Goal: Download file/media

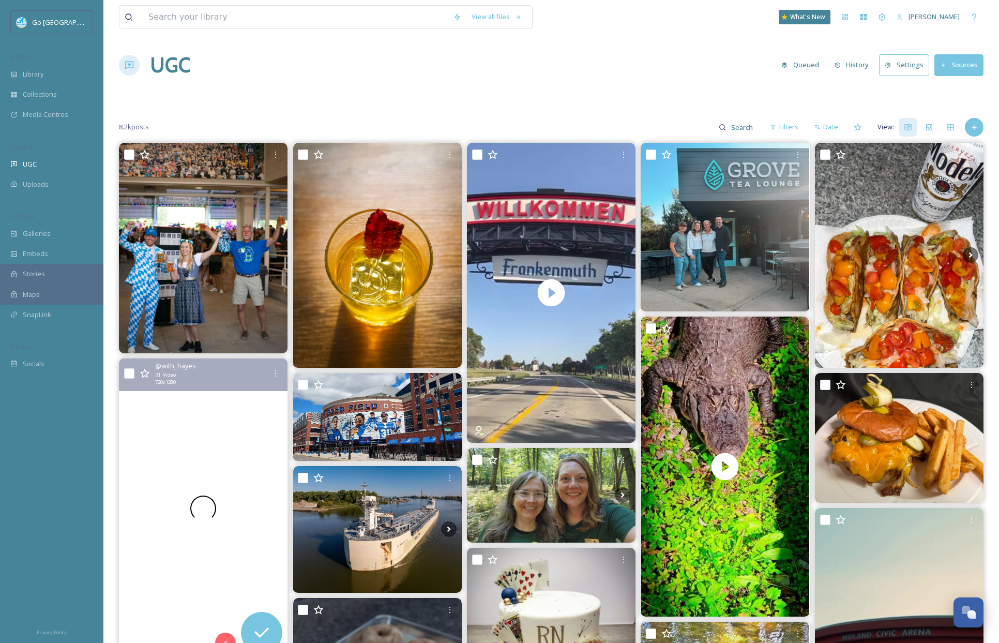
scroll to position [556, 0]
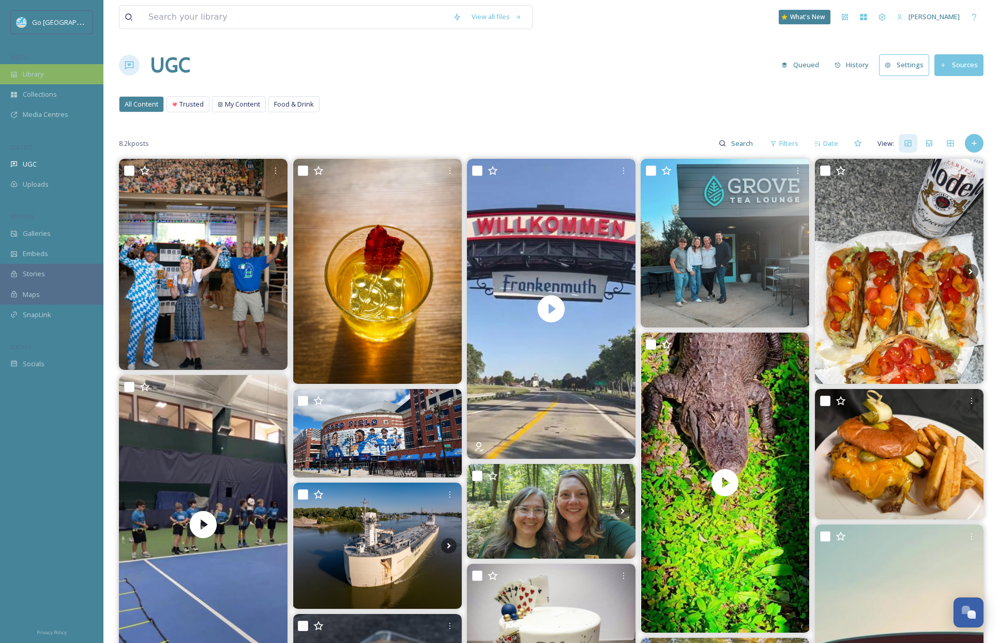
click at [39, 73] on span "Library" at bounding box center [33, 74] width 21 height 10
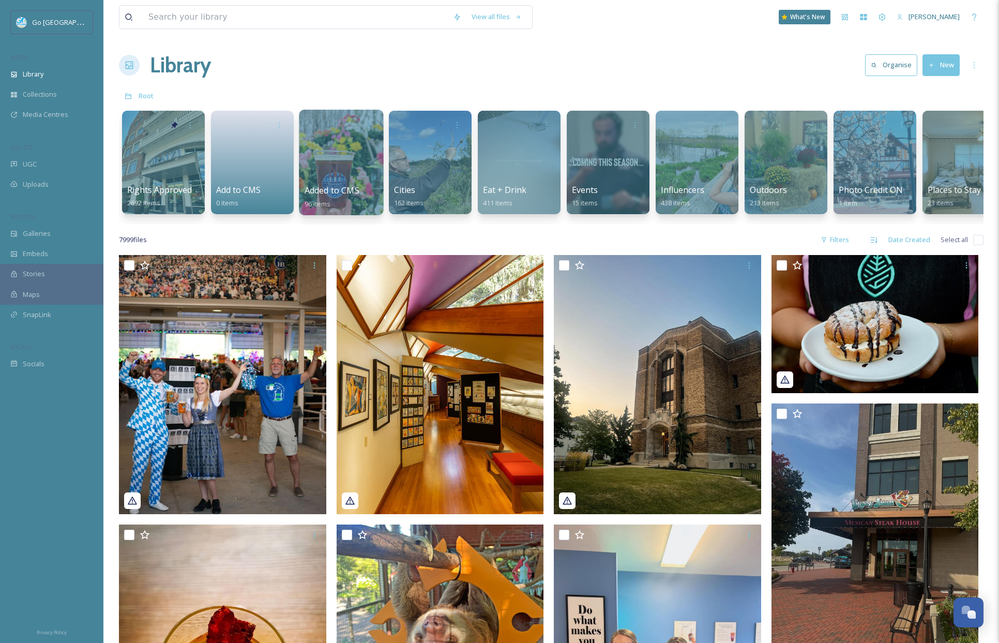
click at [366, 166] on div at bounding box center [341, 162] width 84 height 105
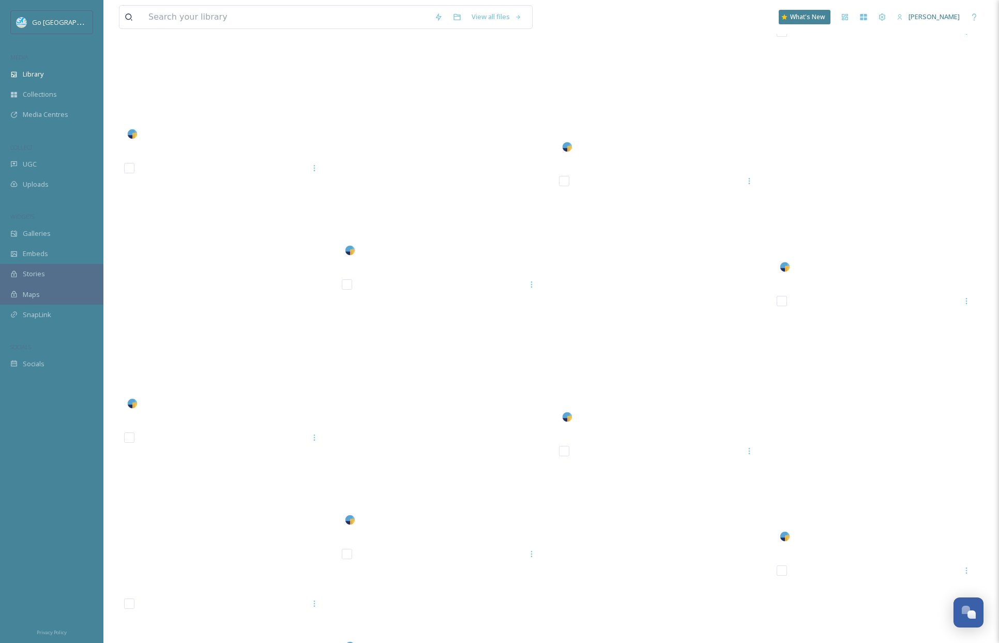
scroll to position [600, 0]
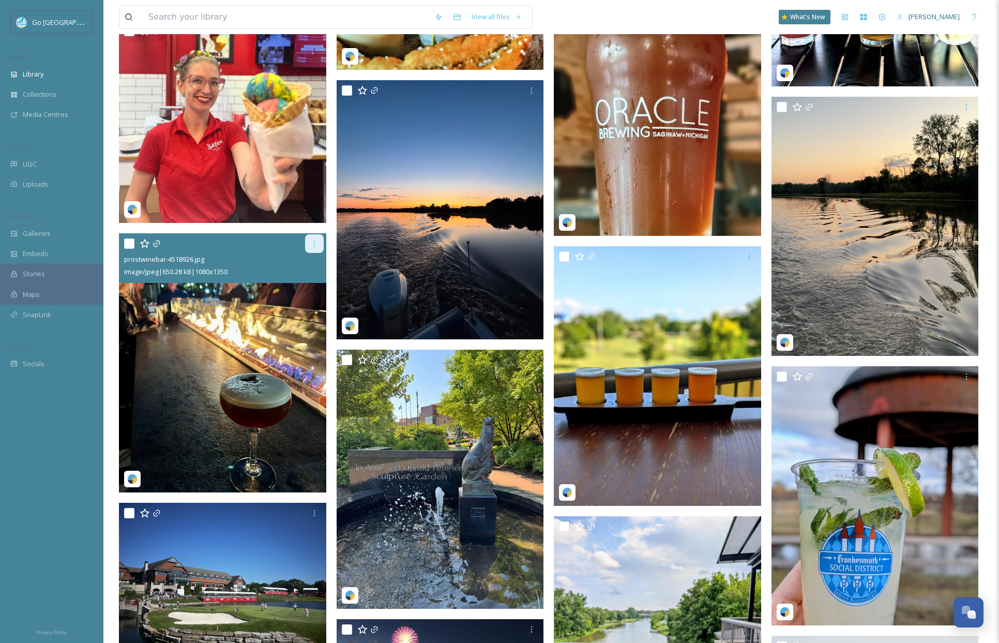
click at [311, 242] on icon at bounding box center [314, 243] width 8 height 8
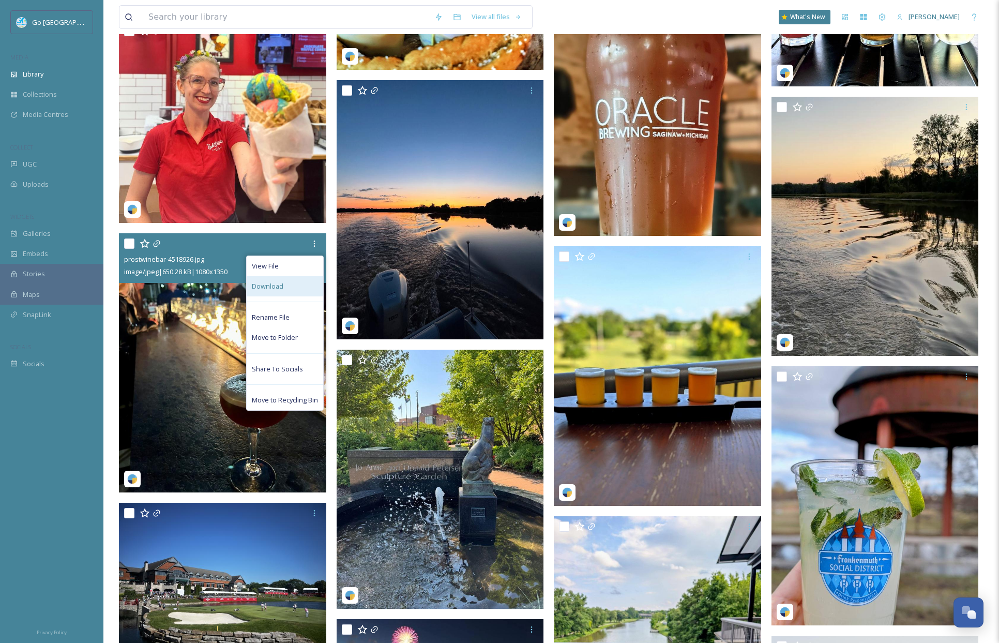
click at [291, 292] on div "Download" at bounding box center [285, 286] width 77 height 20
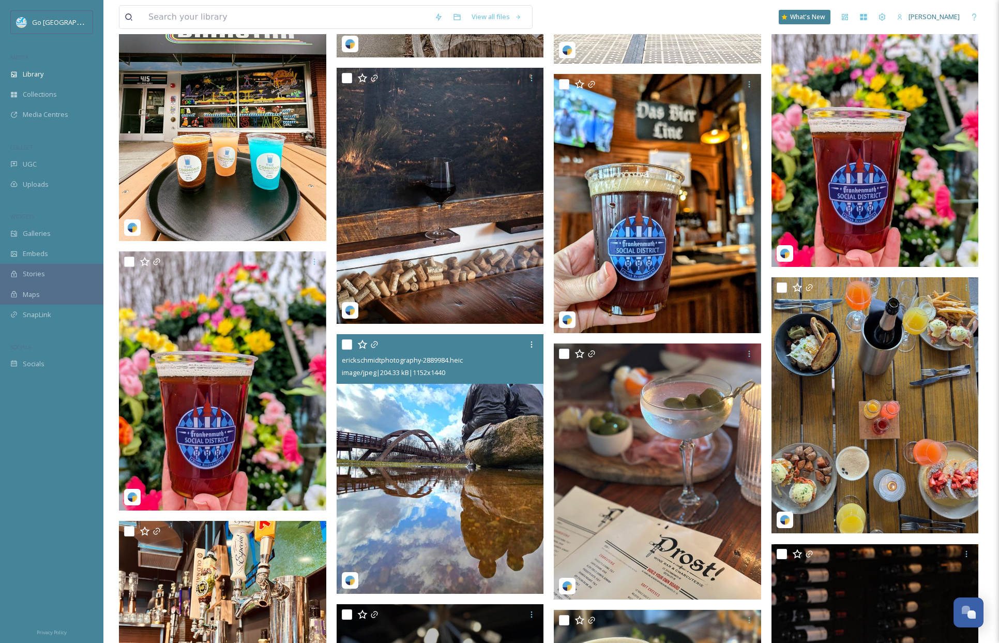
scroll to position [4635, 0]
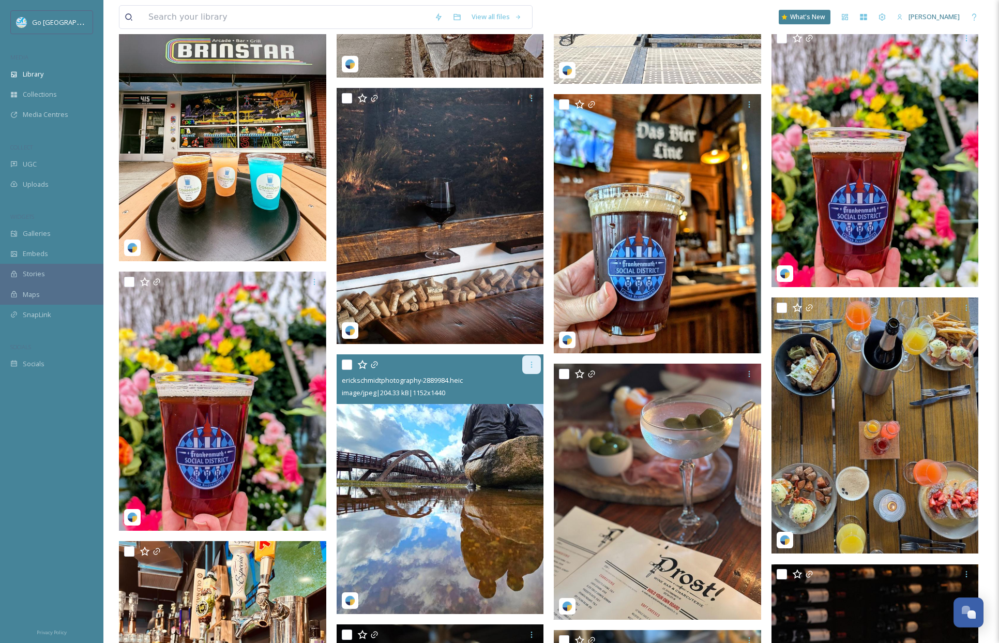
click at [536, 368] on div at bounding box center [531, 364] width 19 height 19
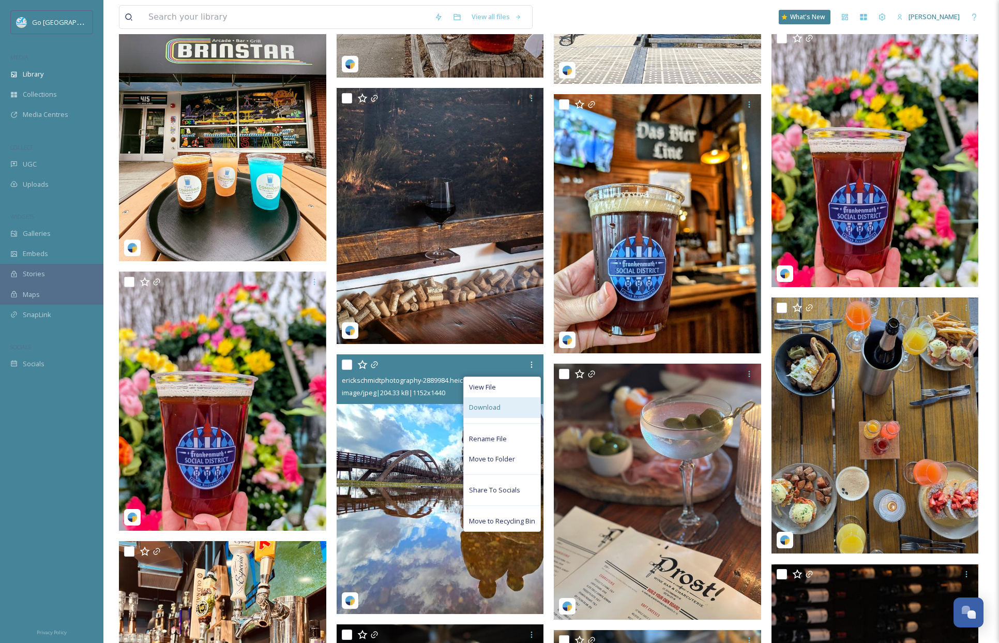
click at [510, 413] on div "Download" at bounding box center [502, 407] width 77 height 20
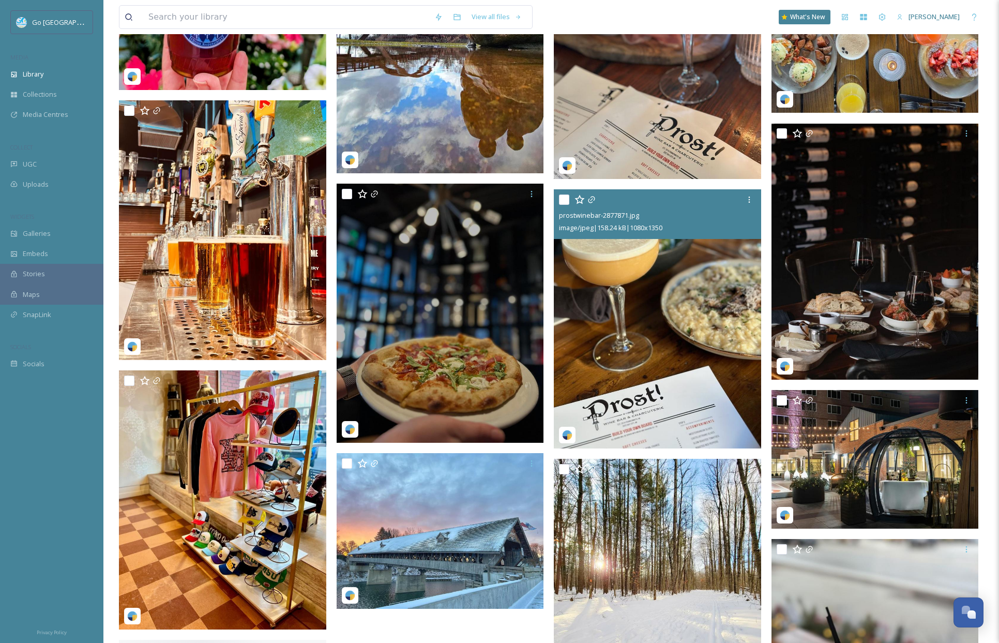
scroll to position [5190, 0]
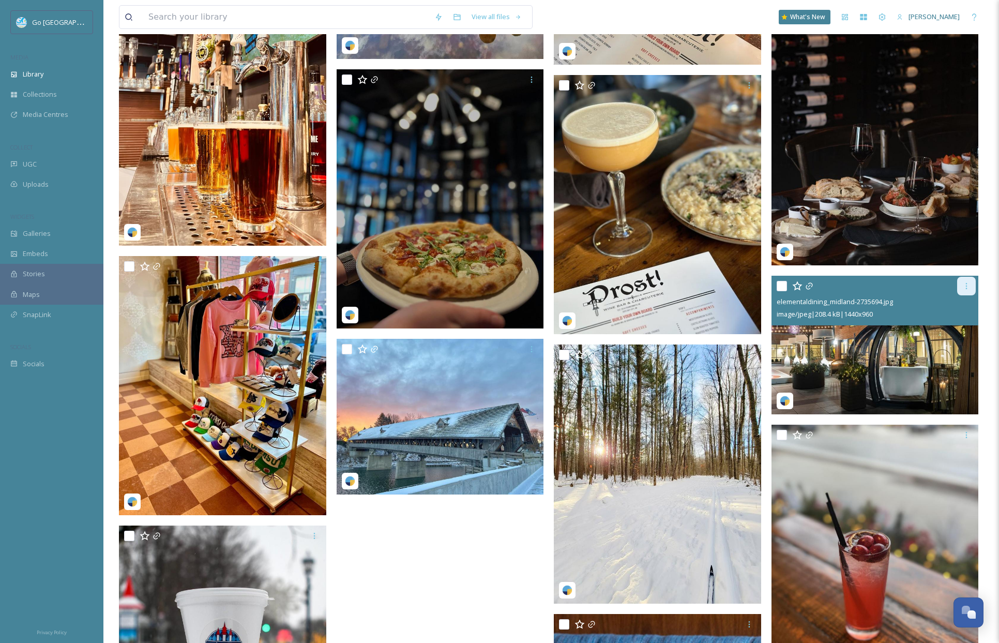
click at [966, 290] on div at bounding box center [966, 286] width 19 height 19
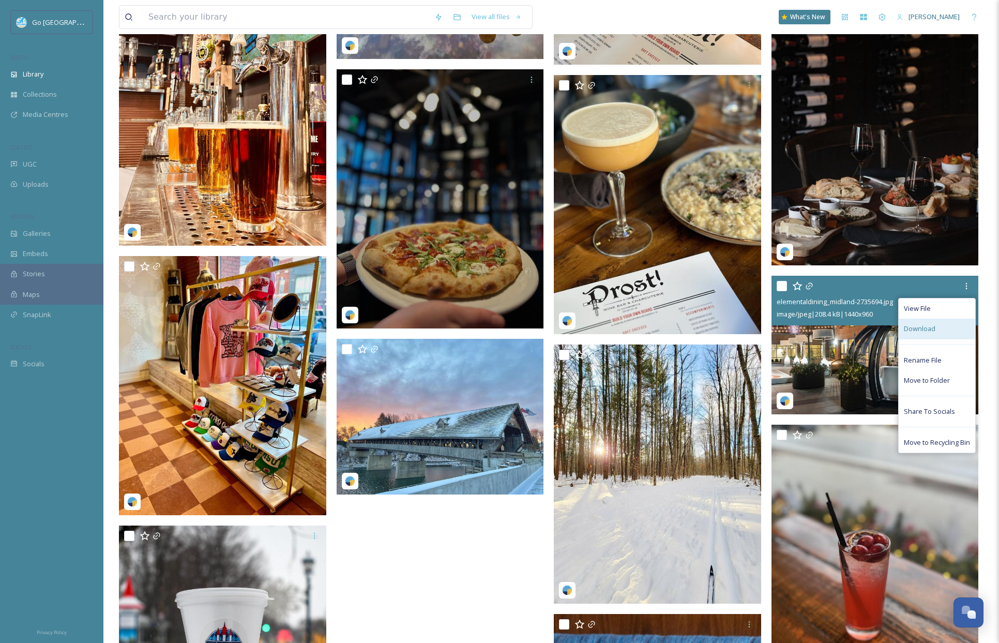
click at [929, 328] on span "Download" at bounding box center [920, 329] width 32 height 10
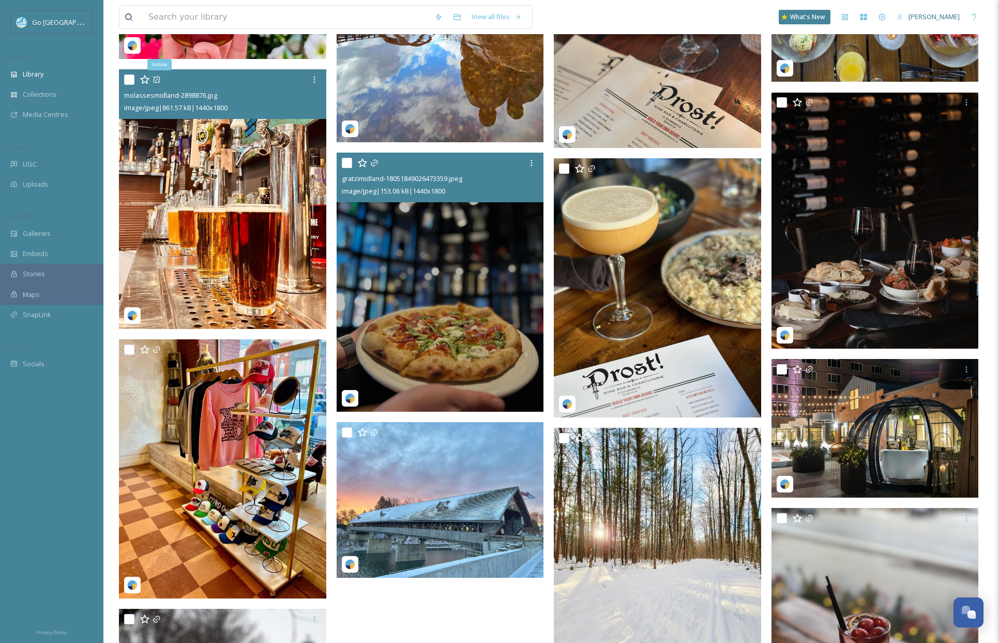
scroll to position [5309, 0]
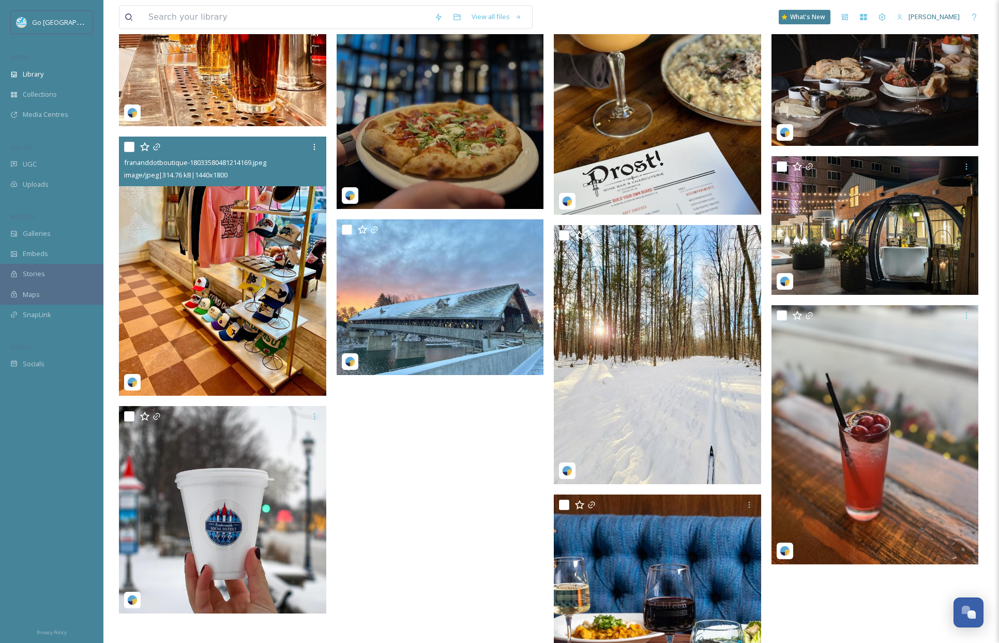
click at [227, 245] on img at bounding box center [222, 265] width 207 height 259
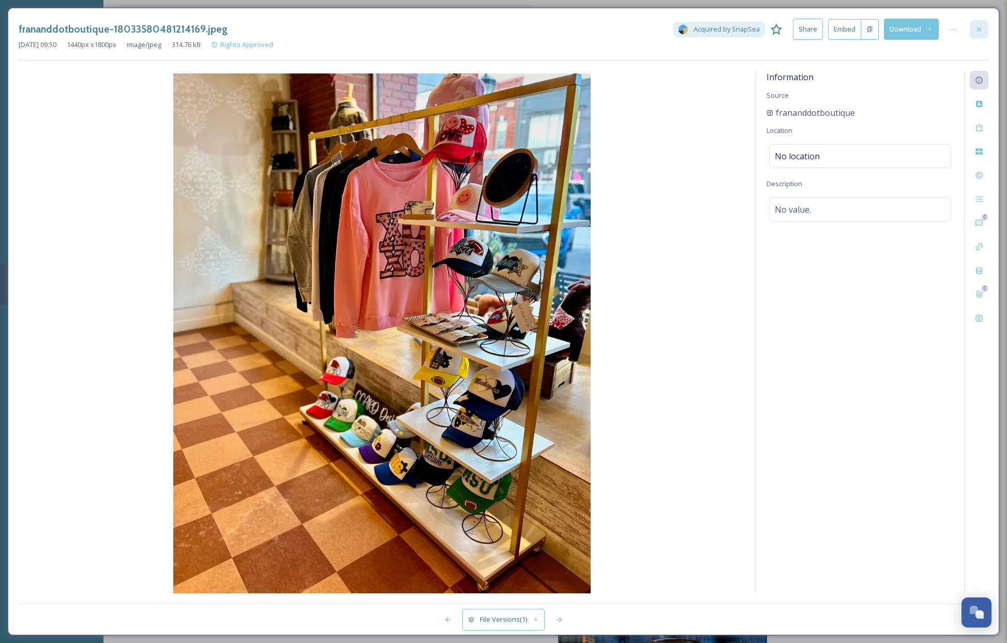
click at [976, 28] on icon at bounding box center [979, 29] width 8 height 8
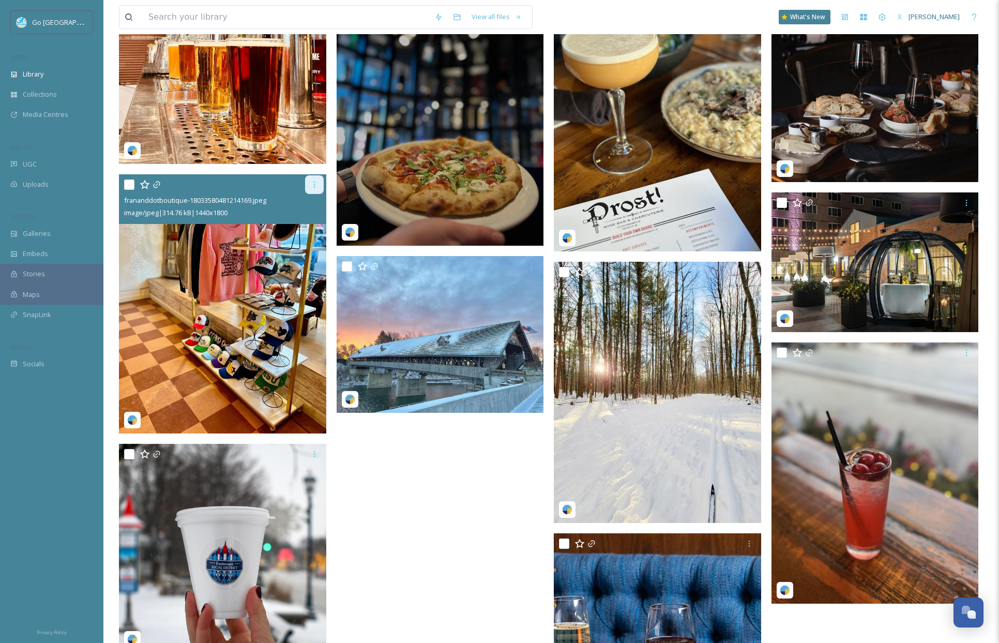
click at [314, 186] on icon at bounding box center [314, 184] width 8 height 8
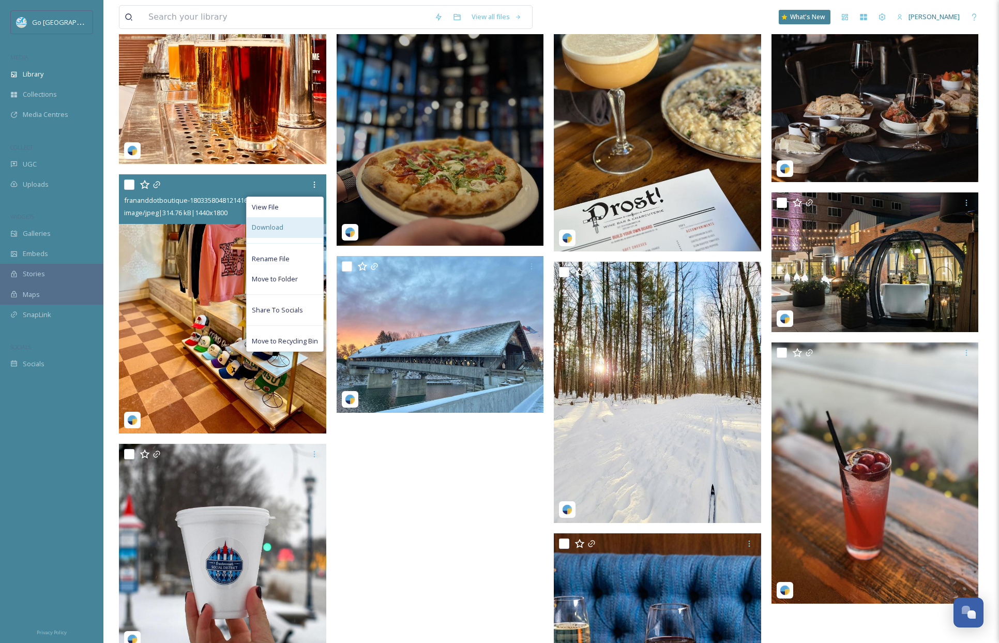
click at [294, 221] on div "Download" at bounding box center [285, 227] width 77 height 20
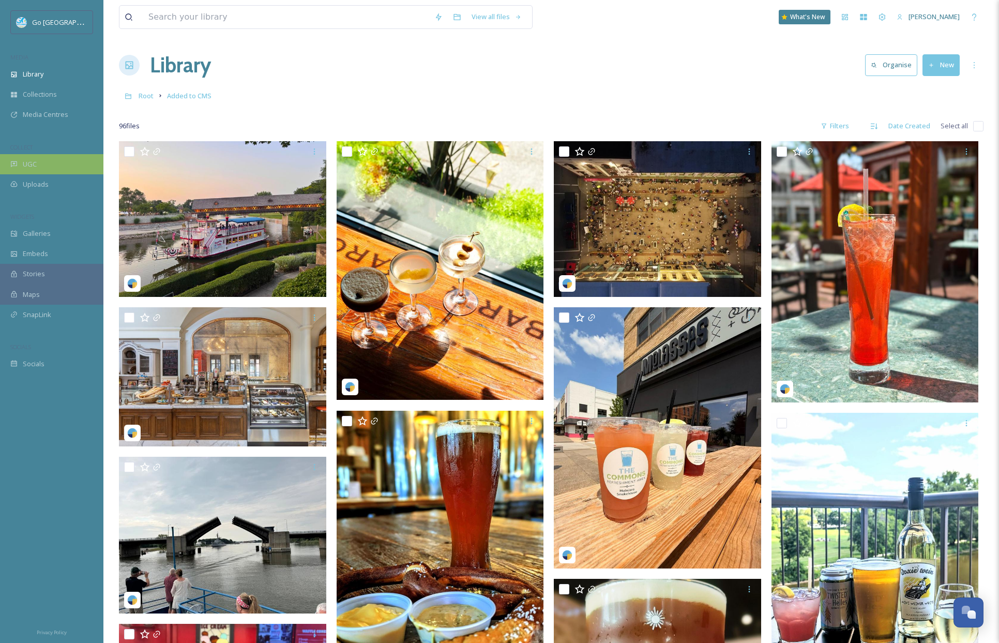
click at [80, 168] on div "UGC" at bounding box center [51, 164] width 103 height 20
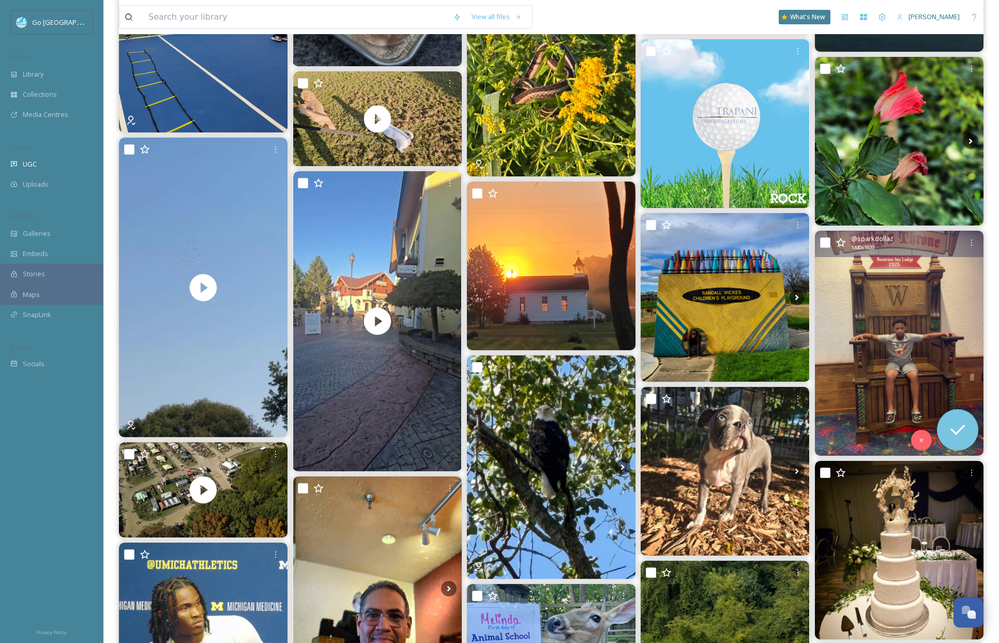
scroll to position [1164, 0]
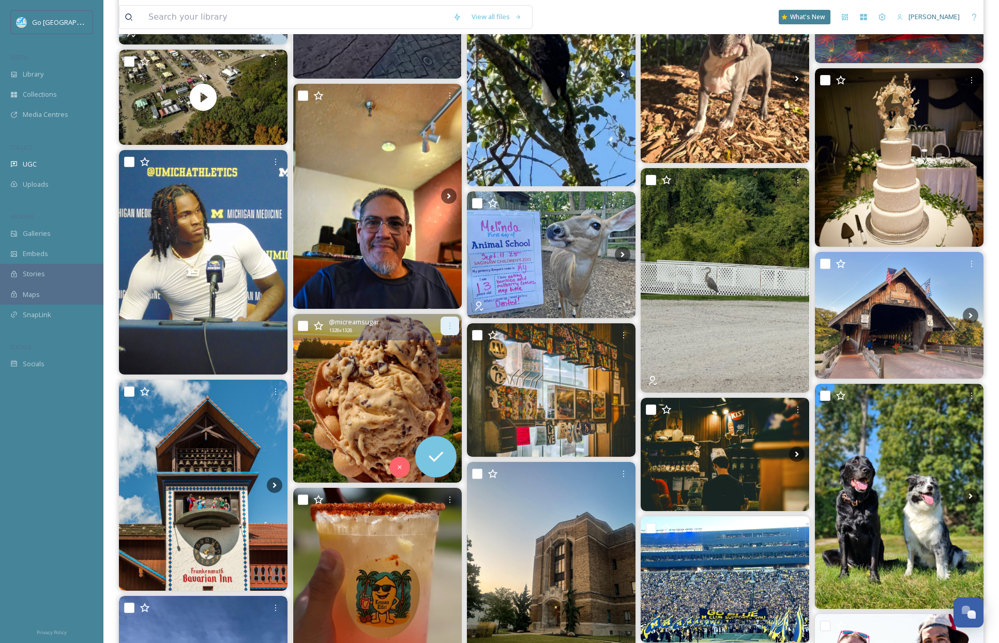
click at [450, 324] on icon at bounding box center [450, 326] width 8 height 8
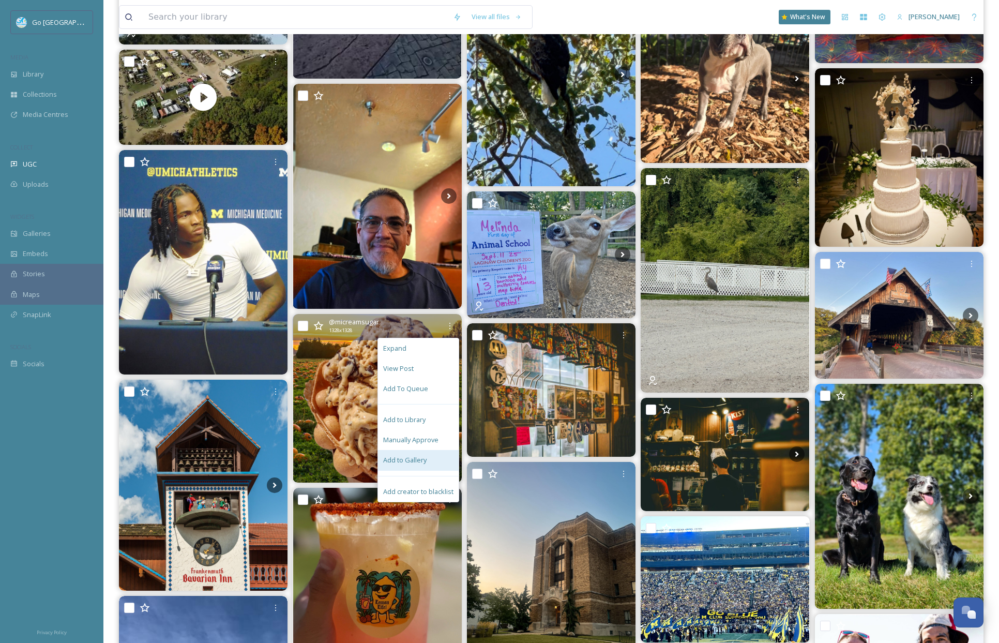
click at [425, 458] on span "Add to Gallery" at bounding box center [404, 460] width 43 height 10
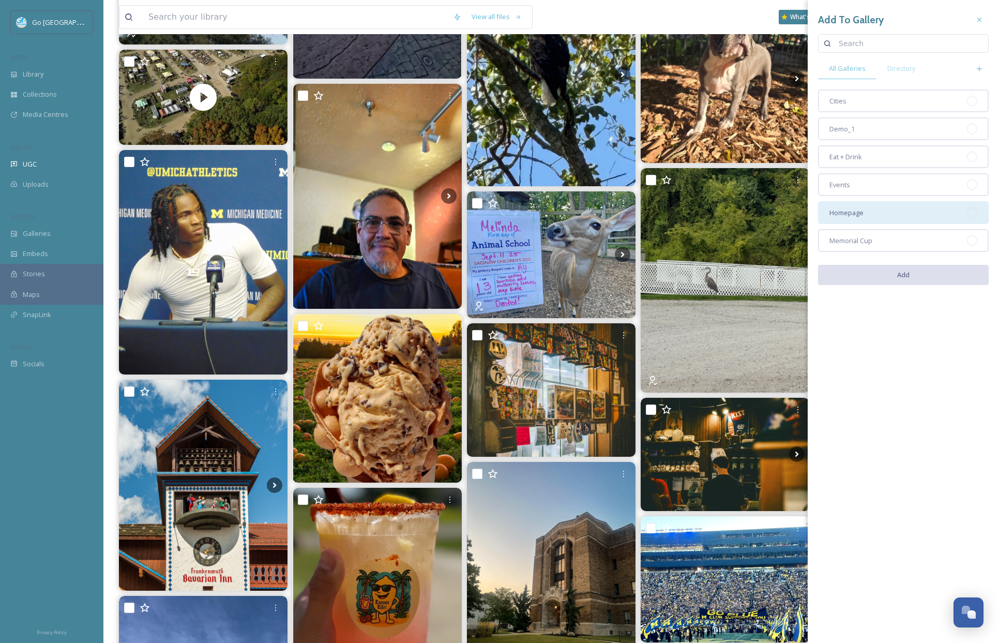
click at [896, 212] on div "Homepage" at bounding box center [903, 212] width 171 height 23
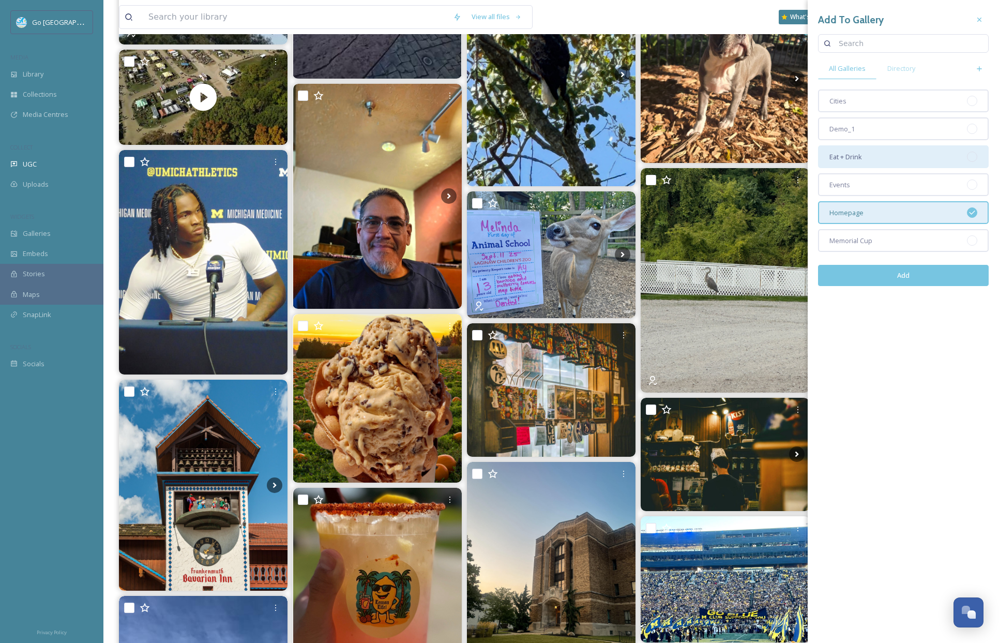
click at [892, 157] on div "Eat + Drink" at bounding box center [903, 156] width 171 height 23
click at [933, 281] on button "Add" at bounding box center [903, 275] width 171 height 21
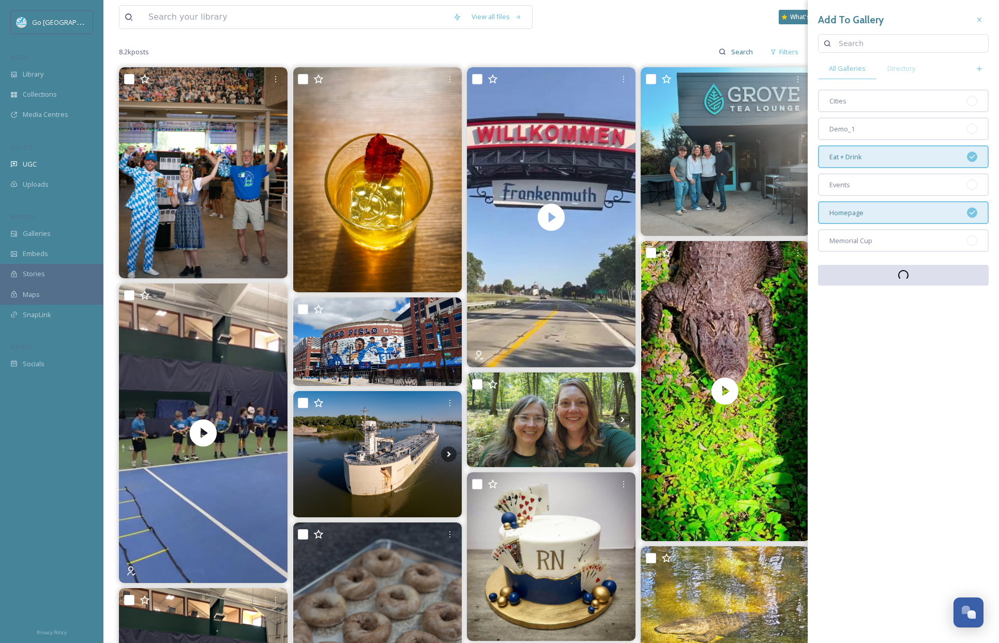
scroll to position [0, 0]
